Goal: Task Accomplishment & Management: Manage account settings

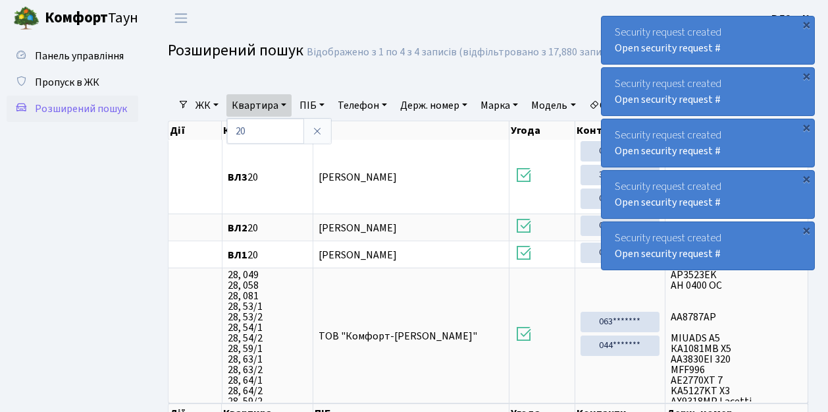
select select "25"
click at [286, 106] on link "Квартира" at bounding box center [259, 105] width 65 height 22
click at [283, 105] on link "Квартира" at bounding box center [259, 105] width 65 height 22
click at [259, 132] on input "20" at bounding box center [265, 131] width 77 height 25
type input "2"
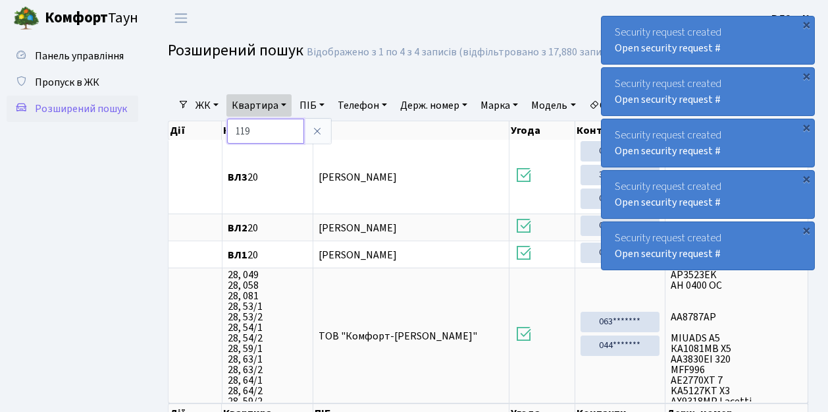
type input "119"
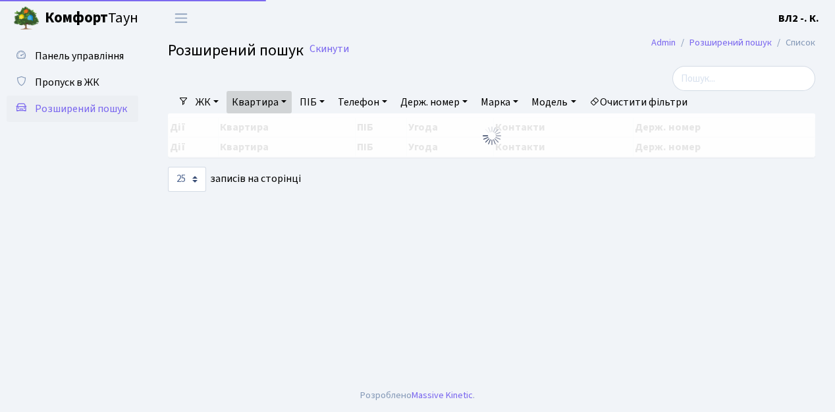
select select "25"
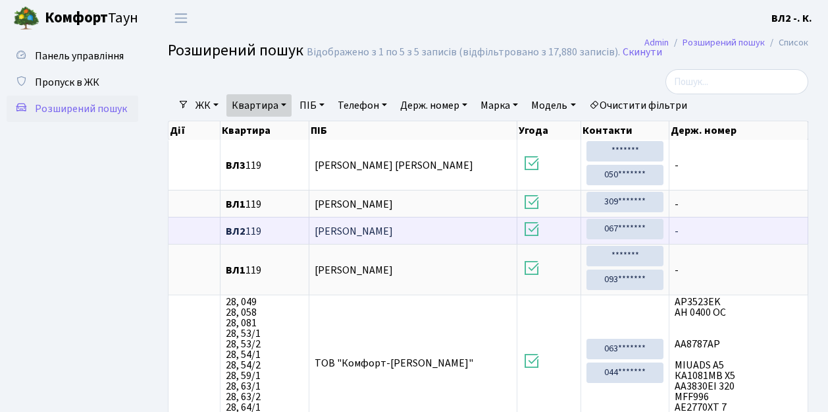
click at [379, 228] on span "[PERSON_NAME]" at bounding box center [354, 231] width 78 height 14
click at [350, 229] on span "[PERSON_NAME]" at bounding box center [354, 231] width 78 height 14
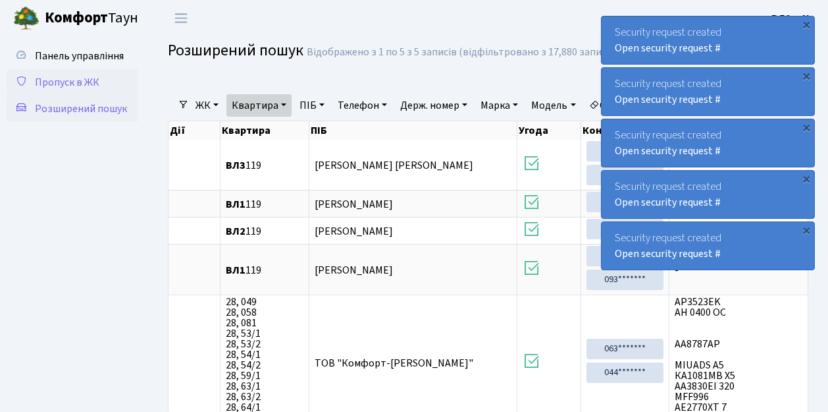
click at [59, 82] on span "Пропуск в ЖК" at bounding box center [67, 82] width 65 height 14
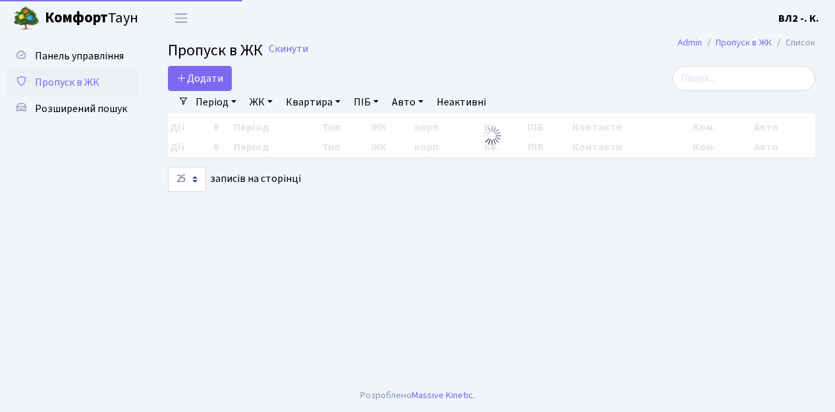
select select "25"
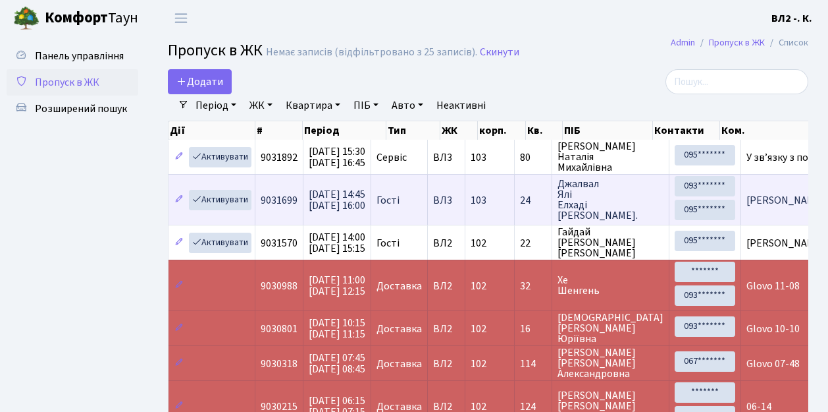
click at [514, 217] on td "103" at bounding box center [490, 199] width 49 height 51
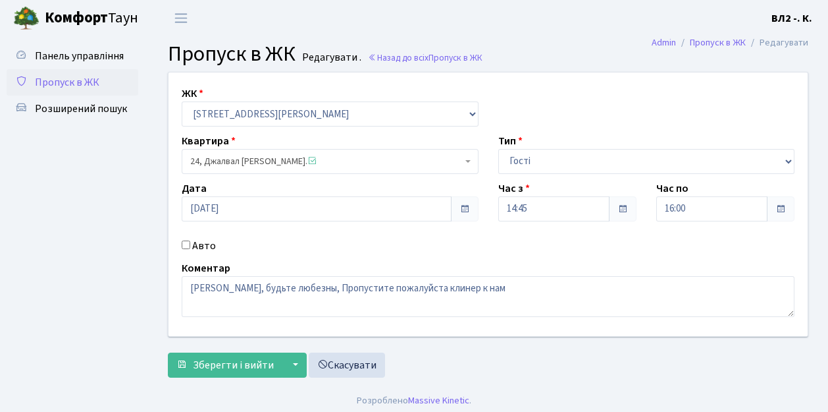
click at [113, 173] on ul "Панель управління Пропуск в ЖК Розширений пошук" at bounding box center [73, 210] width 132 height 335
click at [78, 81] on span "Пропуск в ЖК" at bounding box center [67, 82] width 65 height 14
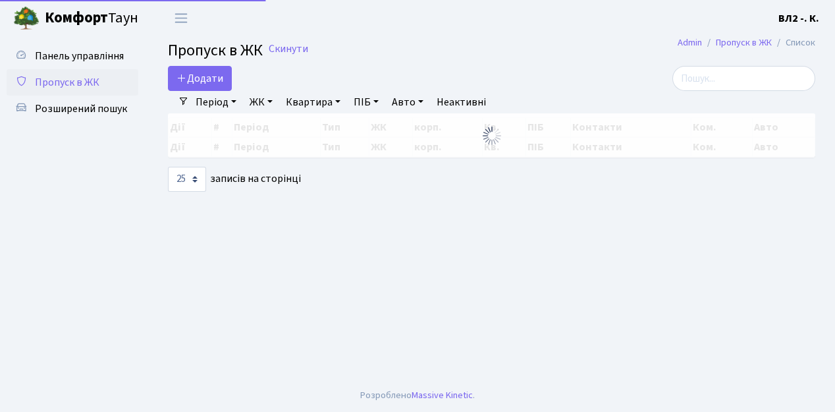
select select "25"
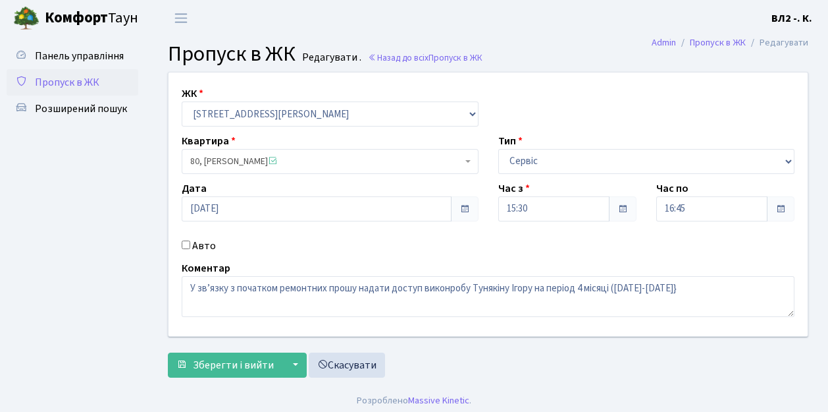
drag, startPoint x: 92, startPoint y: 82, endPoint x: 117, endPoint y: 83, distance: 25.1
click at [92, 80] on span "Пропуск в ЖК" at bounding box center [67, 82] width 65 height 14
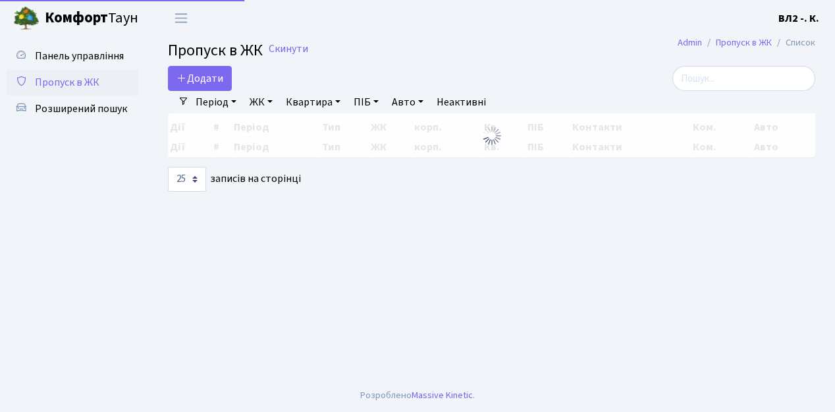
select select "25"
